Goal: Task Accomplishment & Management: Manage account settings

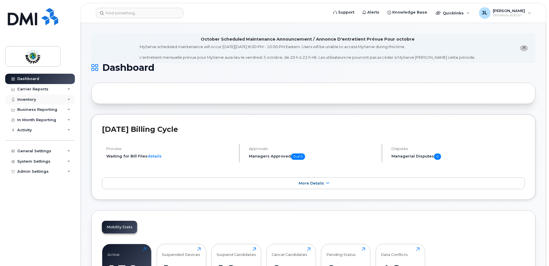
click at [25, 97] on div "Inventory" at bounding box center [26, 99] width 19 height 5
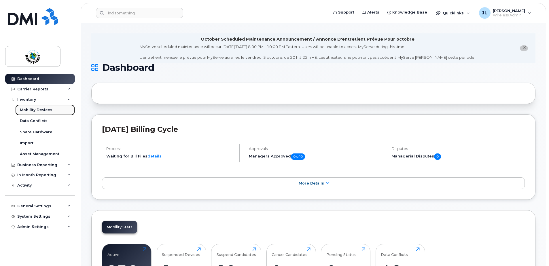
click at [37, 109] on div "Mobility Devices" at bounding box center [36, 110] width 33 height 5
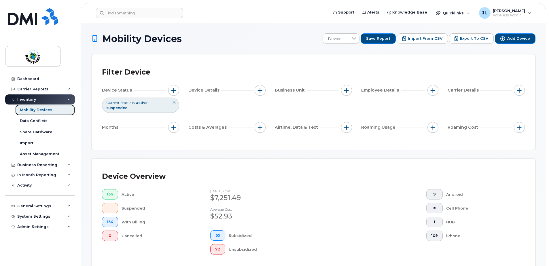
scroll to position [58, 0]
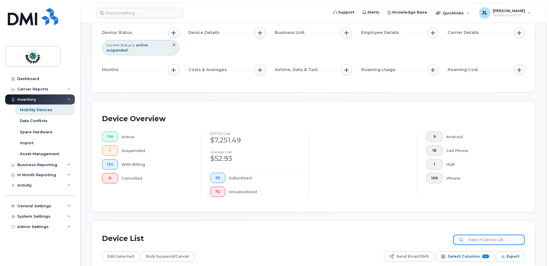
click at [498, 239] on input at bounding box center [489, 240] width 72 height 10
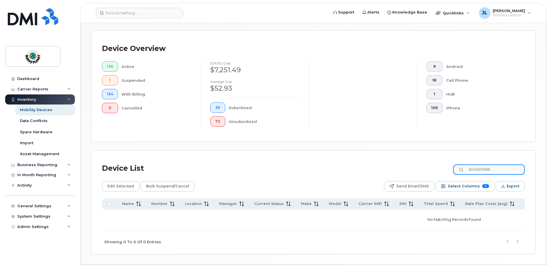
scroll to position [144, 0]
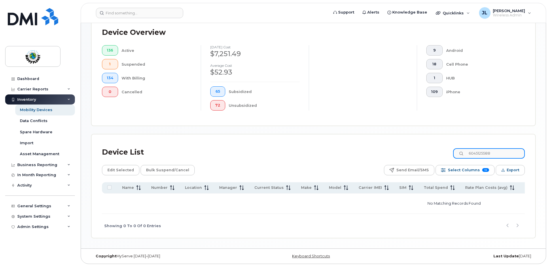
drag, startPoint x: 508, startPoint y: 155, endPoint x: 359, endPoint y: 154, distance: 148.7
click at [360, 154] on div "Device List 6045125588" at bounding box center [313, 152] width 423 height 15
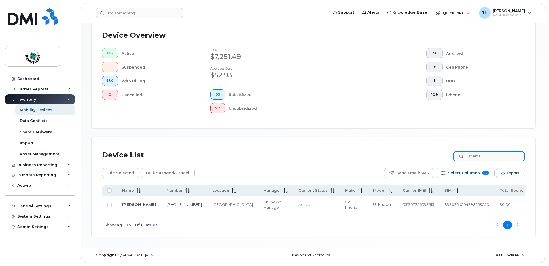
scroll to position [143, 0]
drag, startPoint x: 487, startPoint y: 155, endPoint x: 454, endPoint y: 155, distance: 32.9
click at [454, 155] on div "Device List shamsi" at bounding box center [313, 155] width 423 height 15
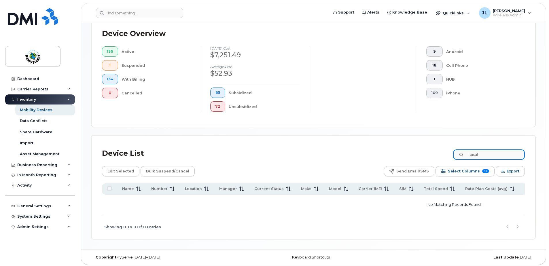
scroll to position [144, 0]
drag, startPoint x: 487, startPoint y: 151, endPoint x: 461, endPoint y: 153, distance: 25.4
click at [461, 153] on input "faisal" at bounding box center [489, 153] width 72 height 10
type input "shamsi"
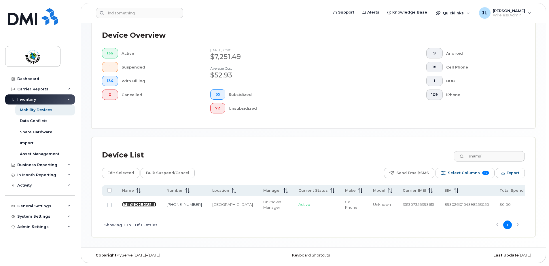
click at [131, 202] on link "Shamsi Quadri" at bounding box center [139, 204] width 34 height 5
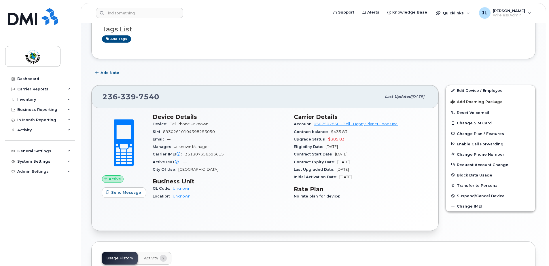
scroll to position [86, 0]
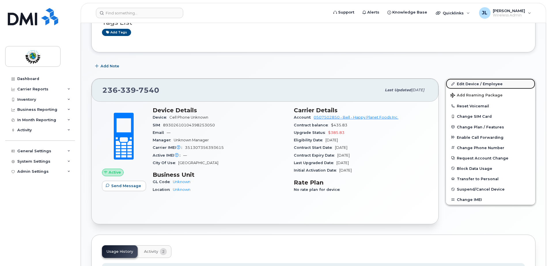
click at [468, 84] on link "Edit Device / Employee" at bounding box center [490, 84] width 89 height 10
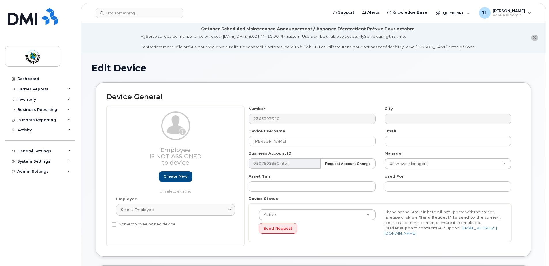
select select "29530514"
select select "29530515"
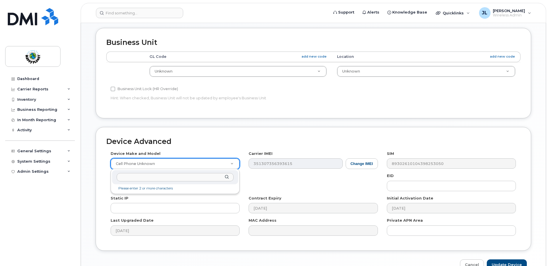
scroll to position [259, 0]
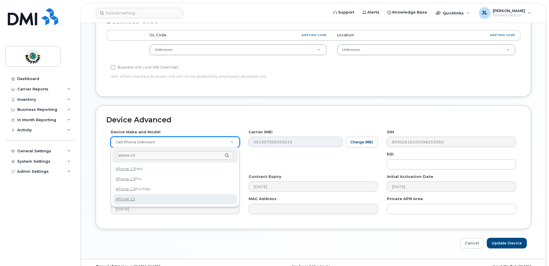
type input "iphone 13"
select select "2612"
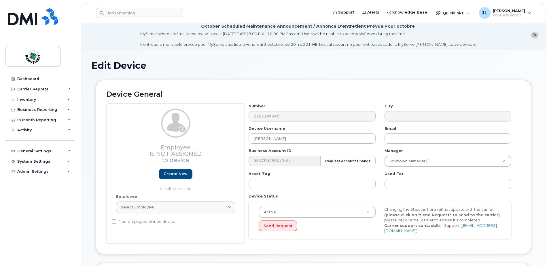
scroll to position [0, 0]
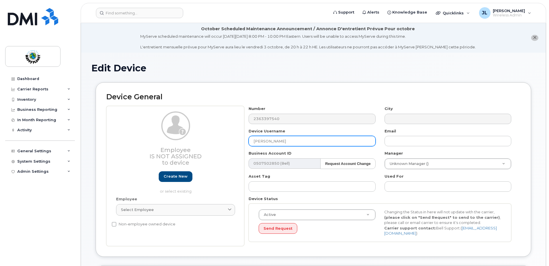
drag, startPoint x: 300, startPoint y: 141, endPoint x: 218, endPoint y: 134, distance: 82.1
click at [218, 134] on div "Employee Is not assigned to device Create new or select existing Employee Selec…" at bounding box center [313, 176] width 415 height 140
type input "Faisal Chawdhury"
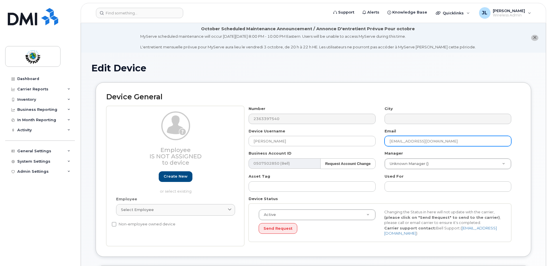
type input "fchawdhury@happyplanet.com"
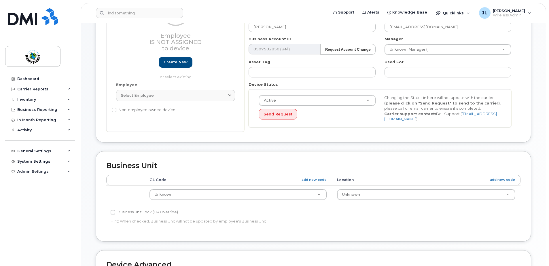
scroll to position [115, 0]
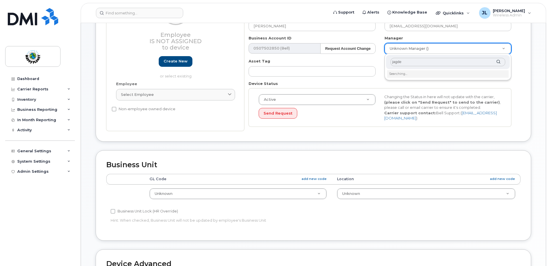
type input "jagdee"
drag, startPoint x: 411, startPoint y: 63, endPoint x: 372, endPoint y: 53, distance: 40.3
click at [365, 58] on body "Support Alerts Knowledge Base Quicklinks Suspend / Cancel Device Change SIM Car…" at bounding box center [274, 153] width 549 height 537
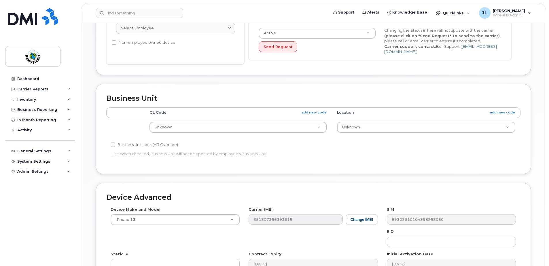
scroll to position [202, 0]
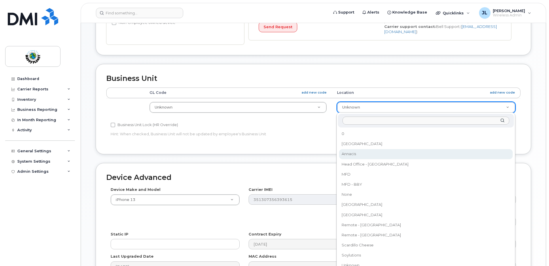
select select "29530523"
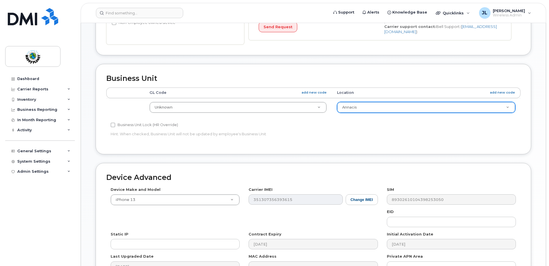
drag, startPoint x: 28, startPoint y: 152, endPoint x: 48, endPoint y: 197, distance: 48.9
click at [45, 199] on div "Dashboard Carrier Reports Monthly Billing Data Daily Data Pooling Data Behavior…" at bounding box center [40, 166] width 71 height 184
click at [70, 151] on icon at bounding box center [68, 151] width 3 height 3
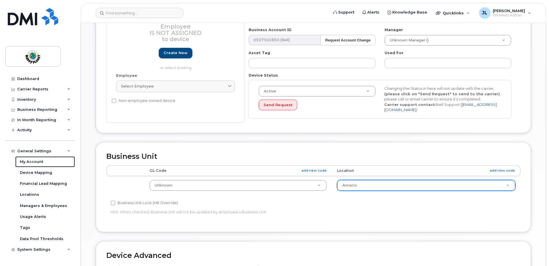
scroll to position [115, 0]
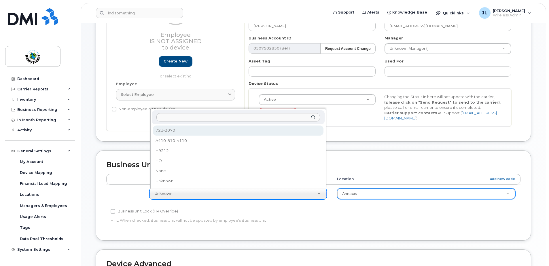
select select "29530517"
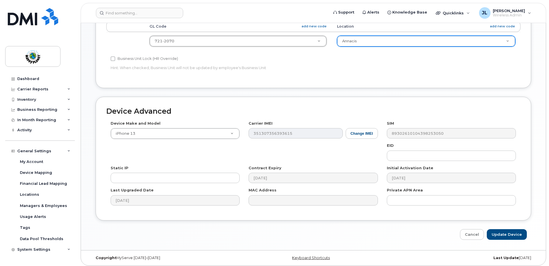
scroll to position [271, 0]
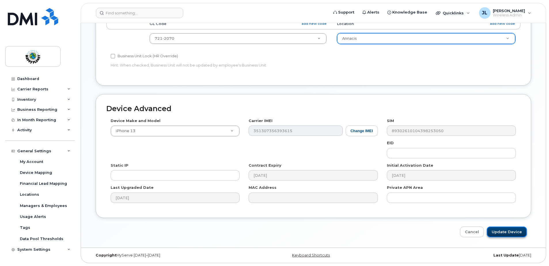
click at [505, 236] on input "Update Device" at bounding box center [507, 232] width 40 height 11
type input "Saving..."
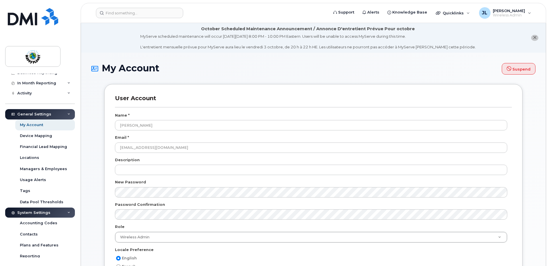
scroll to position [86, 0]
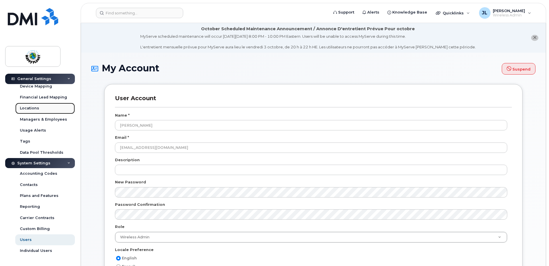
click at [29, 107] on div "Locations" at bounding box center [29, 108] width 19 height 5
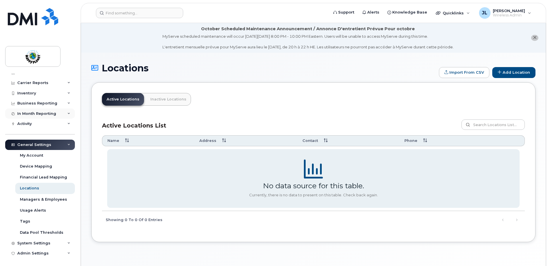
scroll to position [7, 0]
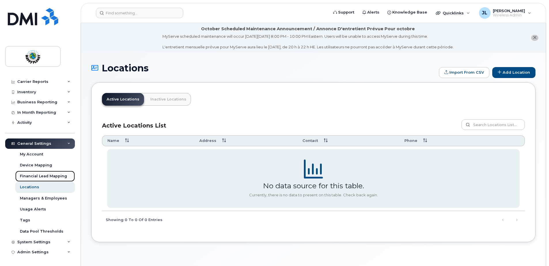
click at [45, 175] on div "Financial Lead Mapping" at bounding box center [43, 176] width 47 height 5
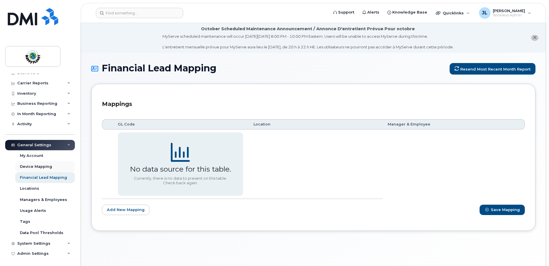
scroll to position [7, 0]
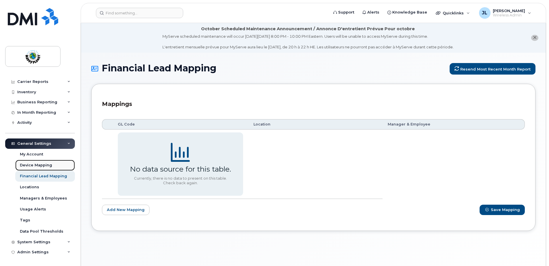
click at [28, 164] on div "Device Mapping" at bounding box center [36, 165] width 32 height 5
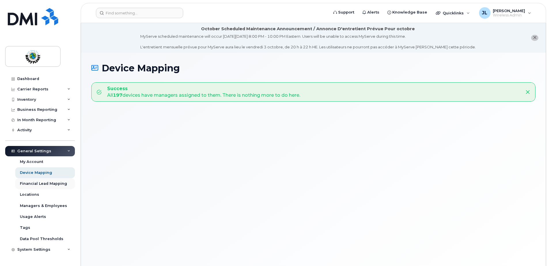
scroll to position [7, 0]
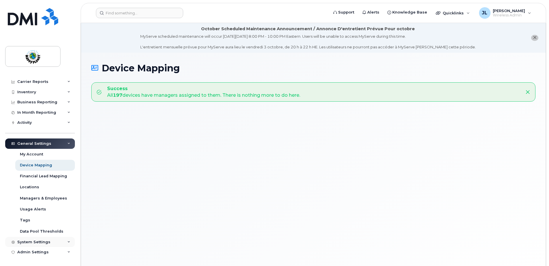
click at [59, 241] on div "System Settings" at bounding box center [40, 242] width 70 height 10
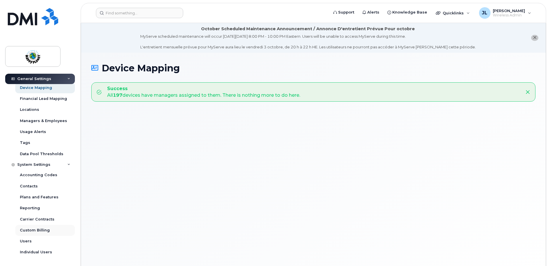
scroll to position [94, 0]
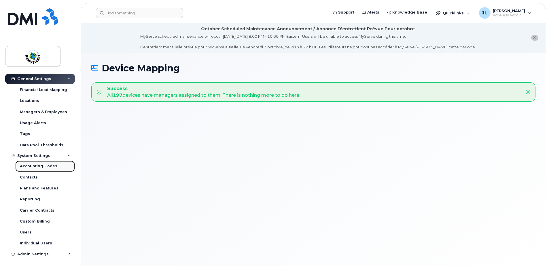
click at [42, 167] on div "Accounting Codes" at bounding box center [38, 166] width 37 height 5
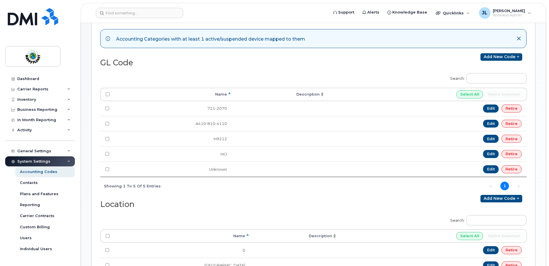
scroll to position [86, 0]
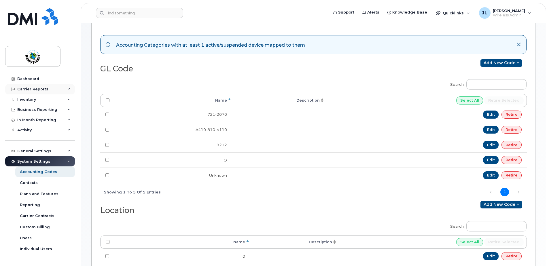
click at [35, 90] on div "Carrier Reports" at bounding box center [32, 89] width 31 height 5
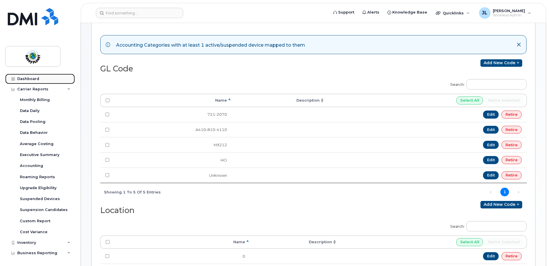
click at [27, 80] on div "Dashboard" at bounding box center [28, 79] width 22 height 5
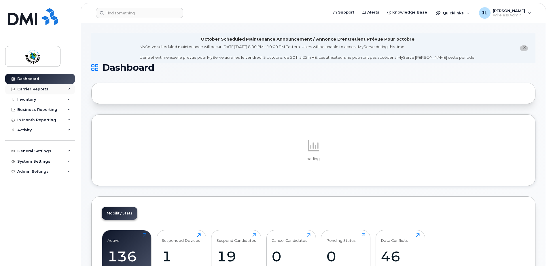
click at [37, 88] on div "Carrier Reports" at bounding box center [32, 89] width 31 height 5
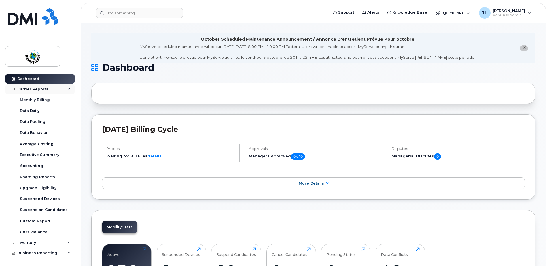
click at [33, 89] on div "Carrier Reports" at bounding box center [32, 89] width 31 height 5
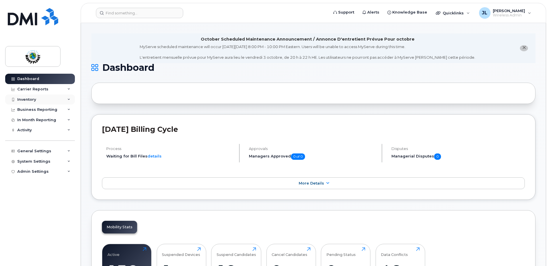
drag, startPoint x: 35, startPoint y: 97, endPoint x: 45, endPoint y: 104, distance: 11.8
click at [35, 98] on div "Inventory" at bounding box center [26, 99] width 19 height 5
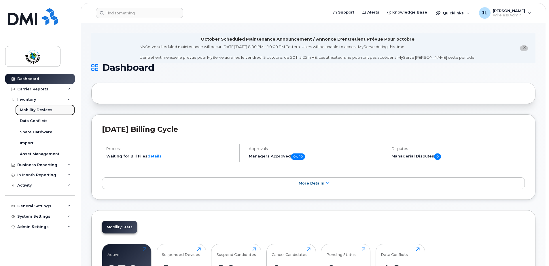
click at [42, 110] on div "Mobility Devices" at bounding box center [36, 110] width 33 height 5
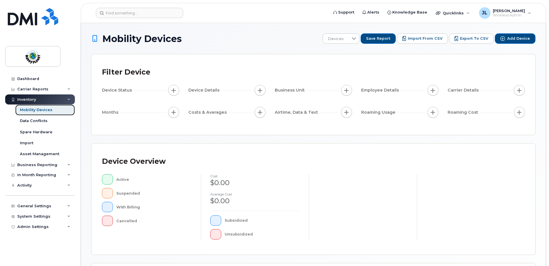
scroll to position [132, 0]
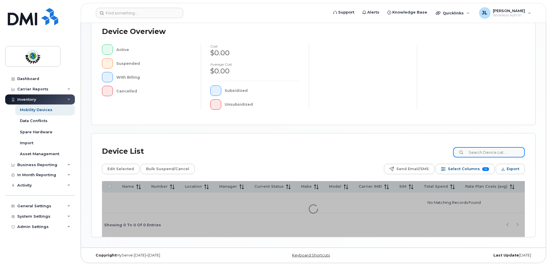
click at [485, 150] on input at bounding box center [489, 152] width 72 height 10
type input "beena"
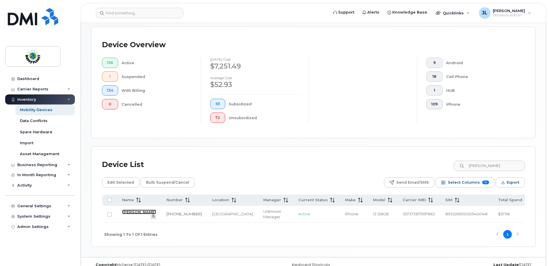
drag, startPoint x: 128, startPoint y: 212, endPoint x: 137, endPoint y: 212, distance: 9.2
click at [128, 212] on link "[PERSON_NAME]" at bounding box center [139, 212] width 34 height 5
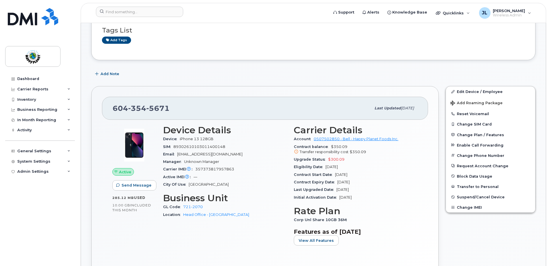
scroll to position [86, 0]
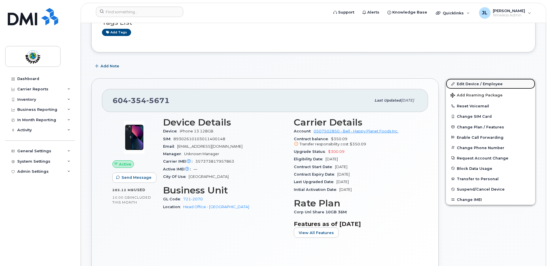
click at [464, 81] on link "Edit Device / Employee" at bounding box center [490, 84] width 89 height 10
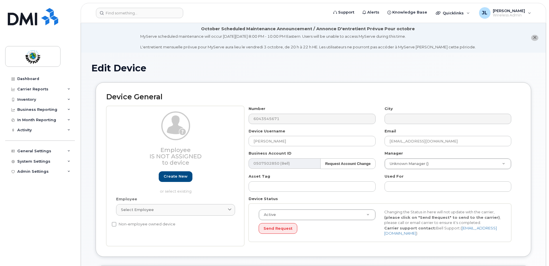
select select "29530524"
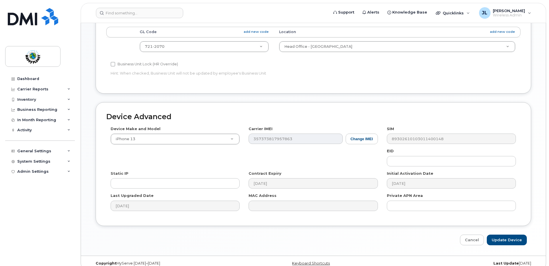
scroll to position [271, 0]
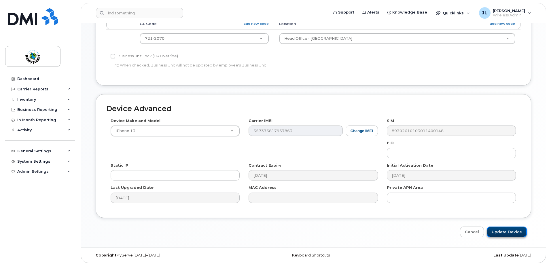
drag, startPoint x: 509, startPoint y: 233, endPoint x: 496, endPoint y: 234, distance: 13.6
click at [509, 233] on input "Update Device" at bounding box center [507, 232] width 40 height 11
type input "Saving..."
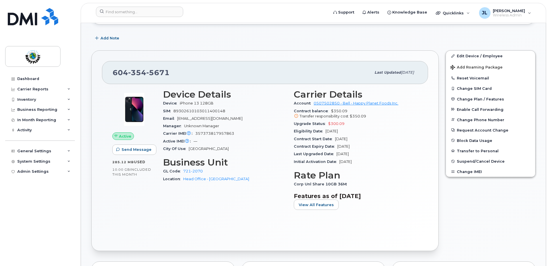
scroll to position [115, 0]
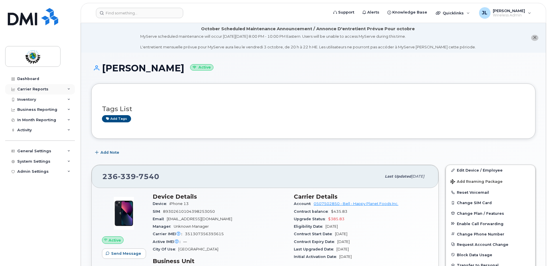
click at [32, 88] on div "Carrier Reports" at bounding box center [32, 89] width 31 height 5
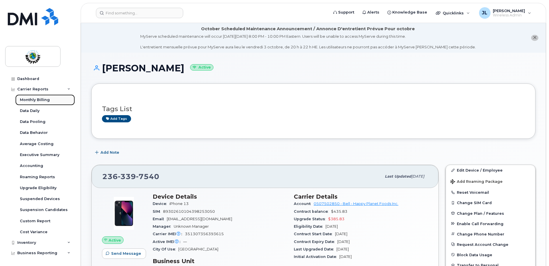
click at [31, 100] on div "Monthly Billing" at bounding box center [35, 99] width 30 height 5
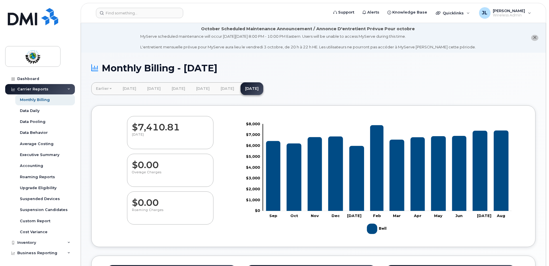
click at [38, 88] on div "Carrier Reports" at bounding box center [32, 89] width 31 height 5
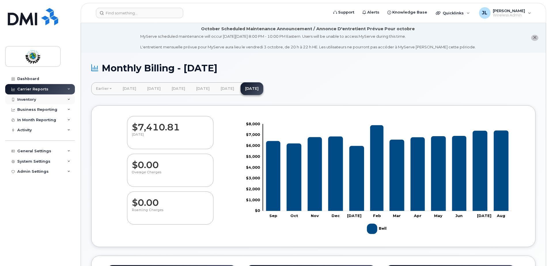
click at [36, 101] on div "Inventory" at bounding box center [40, 100] width 70 height 10
